Goal: Transaction & Acquisition: Purchase product/service

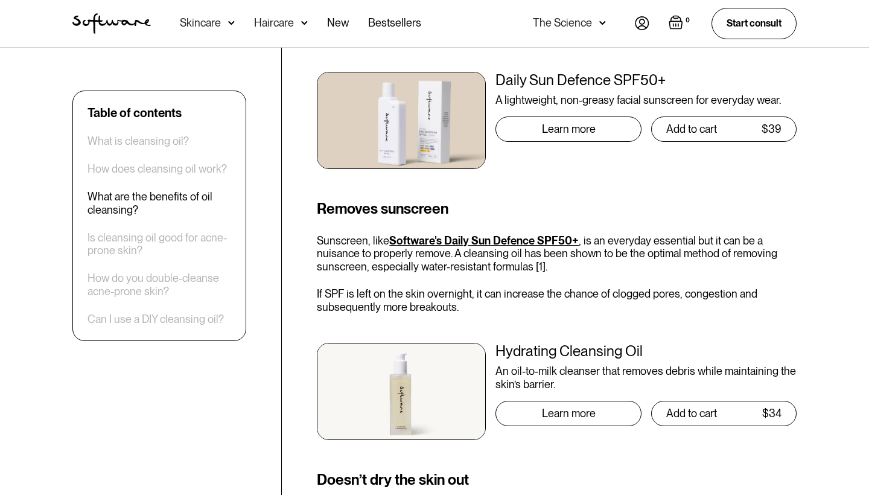
scroll to position [1523, 0]
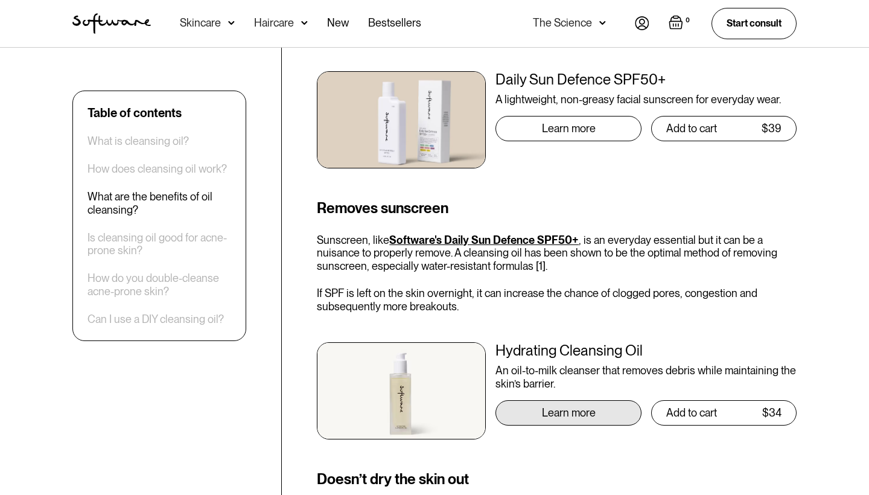
click at [538, 400] on div "Learn more" at bounding box center [567, 412] width 145 height 25
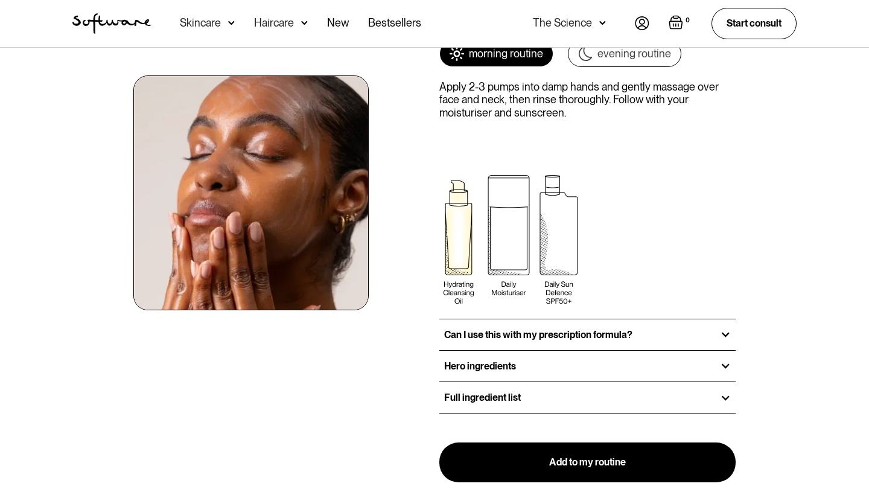
scroll to position [1393, 0]
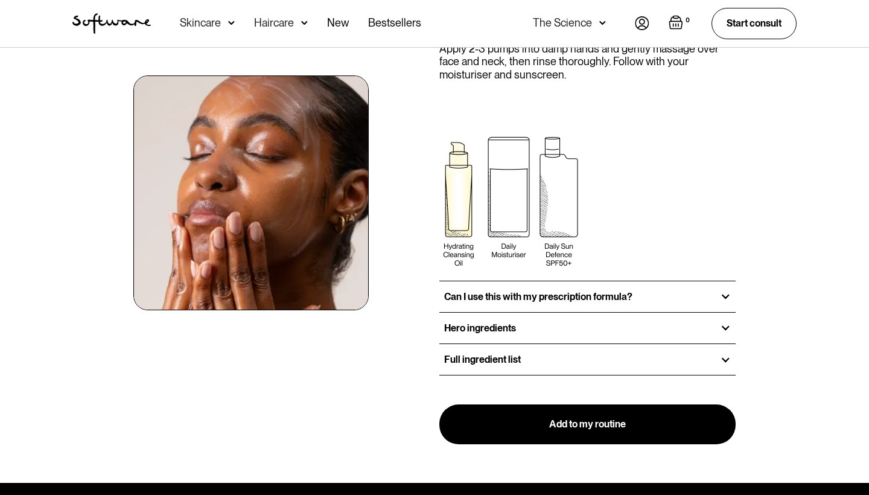
click at [536, 349] on div "Full ingredient list" at bounding box center [587, 359] width 296 height 31
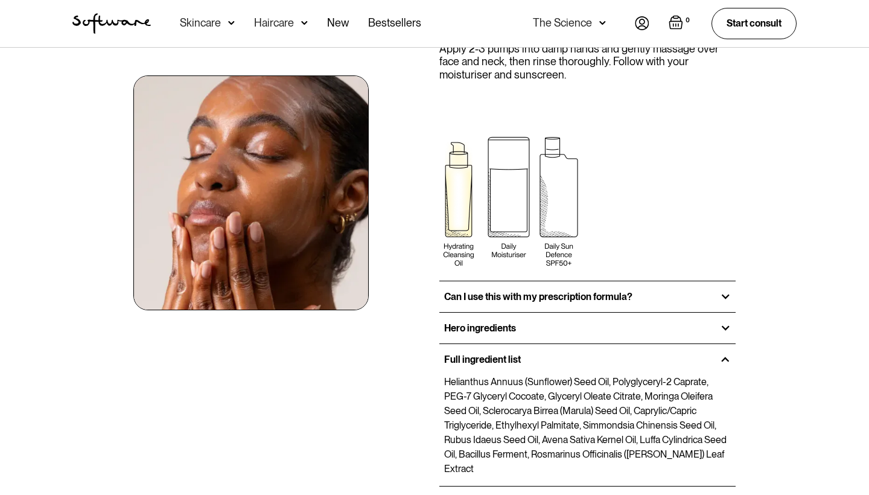
scroll to position [1453, 0]
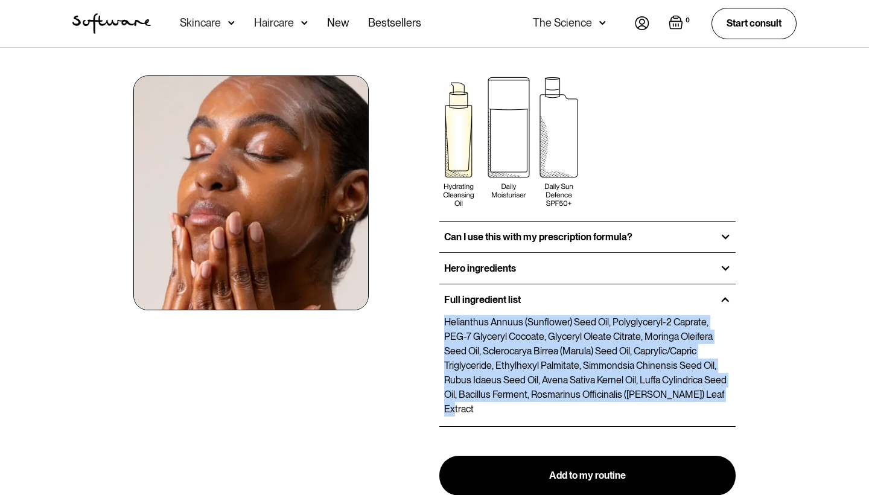
drag, startPoint x: 446, startPoint y: 315, endPoint x: 692, endPoint y: 404, distance: 261.6
click at [692, 404] on div "Helianthus Annuus (Sunflower) Seed Oil, Polyglyceryl-2 Caprate, PEG-7 Glyceryl …" at bounding box center [587, 370] width 296 height 111
copy p "Helianthus Annuus (Sunflower) Seed Oil, Polyglyceryl-2 Caprate, PEG-7 Glyceryl …"
